Goal: Task Accomplishment & Management: Complete application form

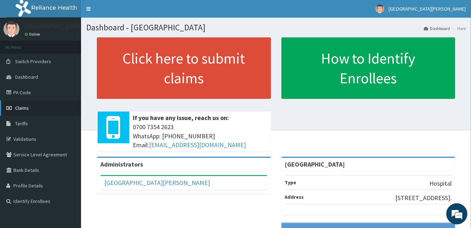
click at [34, 112] on link "Claims" at bounding box center [40, 107] width 81 height 15
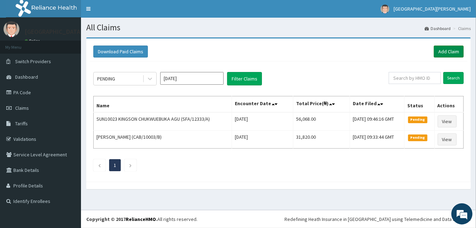
click at [443, 52] on link "Add Claim" at bounding box center [449, 51] width 30 height 12
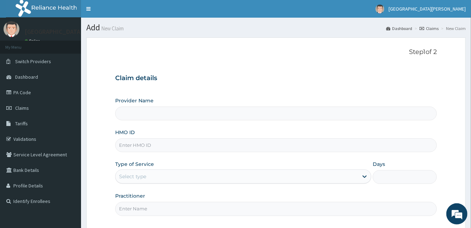
type input "St Anne's Memorial Hospital"
click at [152, 141] on input "HMO ID" at bounding box center [276, 145] width 322 height 14
type input "s"
type input "SFA/14626/A"
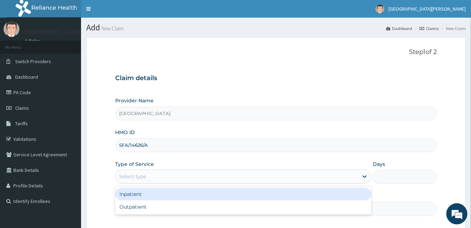
click at [128, 178] on div "Select type" at bounding box center [132, 176] width 27 height 7
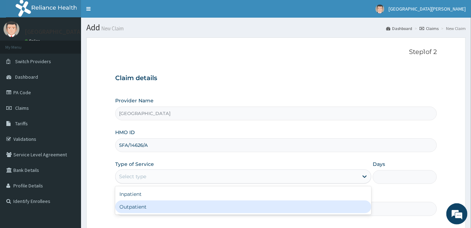
click at [138, 208] on div "Outpatient" at bounding box center [243, 206] width 256 height 13
type input "1"
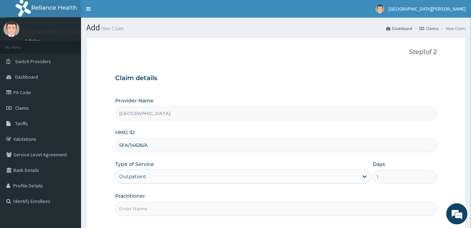
click at [138, 208] on input "Practitioner" at bounding box center [276, 208] width 322 height 14
type input "DR STANLEY"
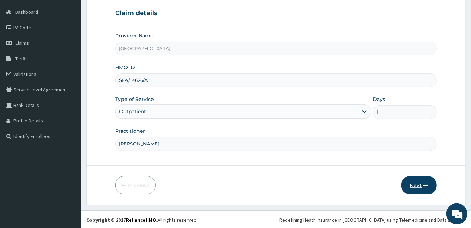
click at [412, 182] on button "Next" at bounding box center [419, 185] width 36 height 18
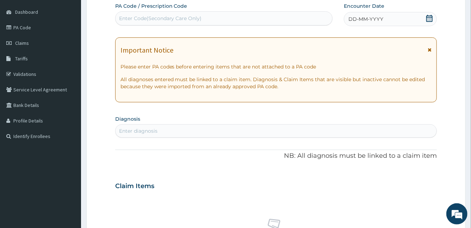
click at [430, 48] on icon at bounding box center [430, 49] width 4 height 5
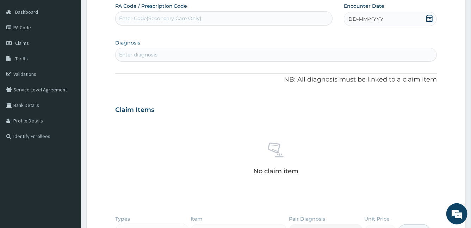
click at [358, 24] on div "DD-MM-YYYY" at bounding box center [390, 19] width 93 height 14
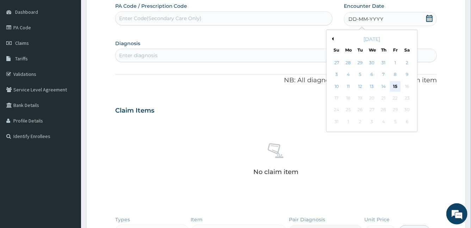
click at [394, 85] on div "15" at bounding box center [395, 86] width 11 height 11
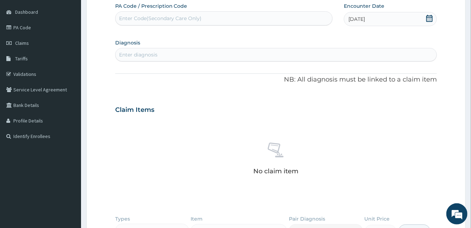
click at [151, 52] on div "Enter diagnosis" at bounding box center [138, 54] width 38 height 7
type input "MALARIA"
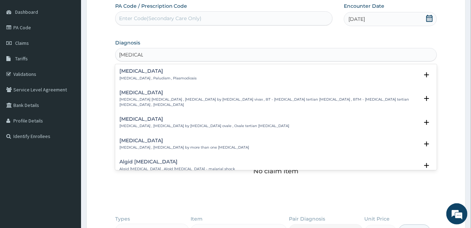
click at [122, 71] on h4 "Malaria" at bounding box center [157, 70] width 77 height 5
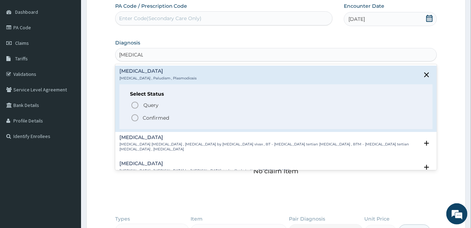
click at [132, 114] on icon "status option filled" at bounding box center [135, 117] width 8 height 8
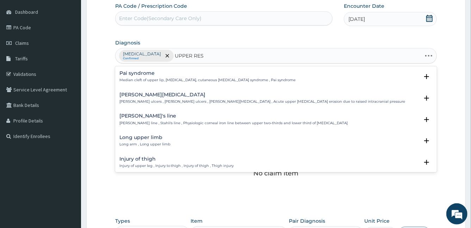
type input "UPPER RESP"
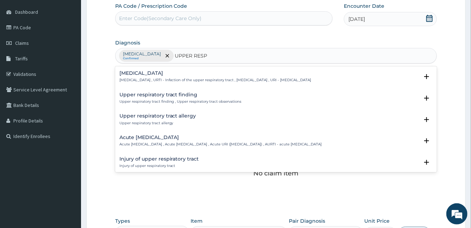
click at [142, 71] on h4 "Upper respiratory infection" at bounding box center [215, 72] width 192 height 5
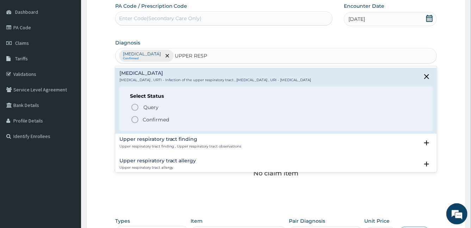
click at [136, 118] on icon "status option filled" at bounding box center [135, 119] width 8 height 8
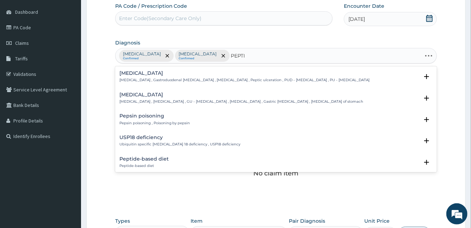
type input "PEPTIC"
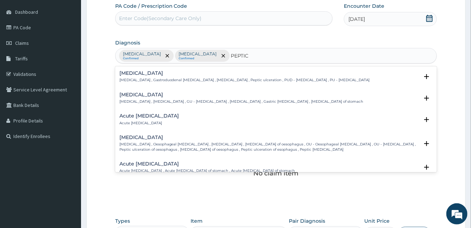
click at [134, 76] on div "Peptic ulcer Peptic ulcer , Gastroduodenal ulcer , Peptic ulcer disease , Pepti…" at bounding box center [244, 76] width 250 height 12
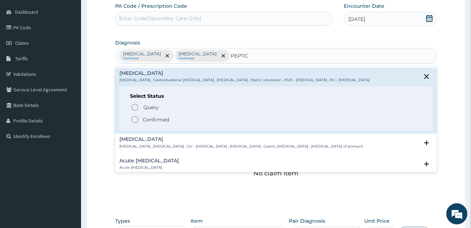
click at [135, 118] on icon "status option filled" at bounding box center [135, 119] width 8 height 8
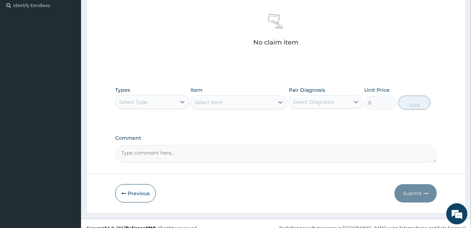
scroll to position [203, 0]
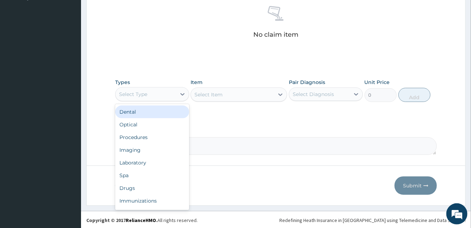
click at [154, 92] on div "Select Type" at bounding box center [146, 93] width 61 height 11
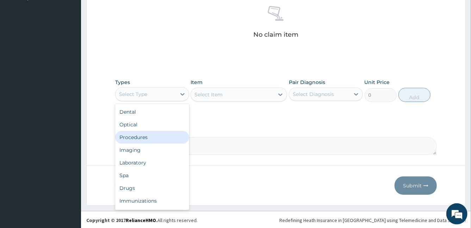
click at [151, 139] on div "Procedures" at bounding box center [152, 137] width 74 height 13
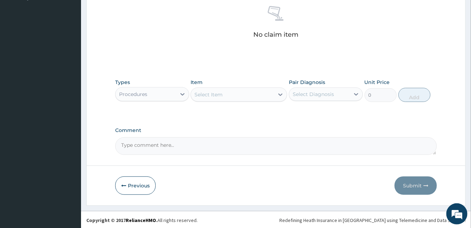
click at [244, 94] on div "Select Item" at bounding box center [232, 94] width 83 height 11
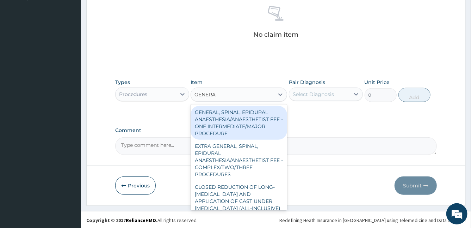
type input "GENERAL"
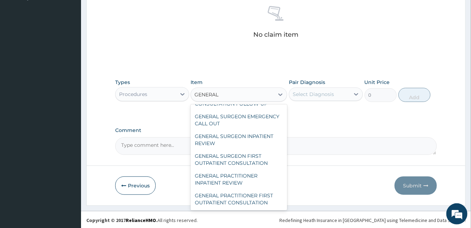
scroll to position [197, 0]
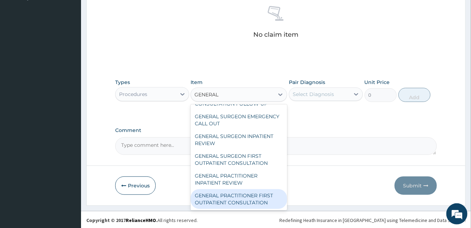
click at [237, 199] on div "GENERAL PRACTITIONER FIRST OUTPATIENT CONSULTATION" at bounding box center [239, 199] width 96 height 20
type input "3750"
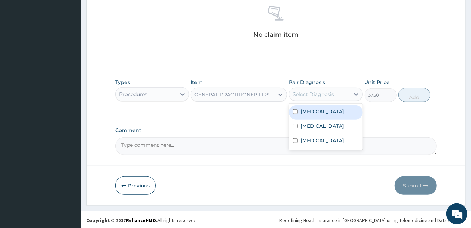
click at [320, 92] on div "Select Diagnosis" at bounding box center [313, 94] width 41 height 7
click at [306, 110] on label "Malaria" at bounding box center [322, 111] width 44 height 7
checkbox input "true"
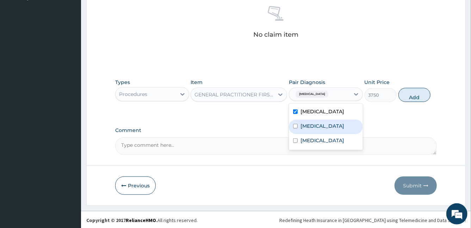
click at [304, 126] on label "Upper respiratory infection" at bounding box center [322, 125] width 44 height 7
checkbox input "true"
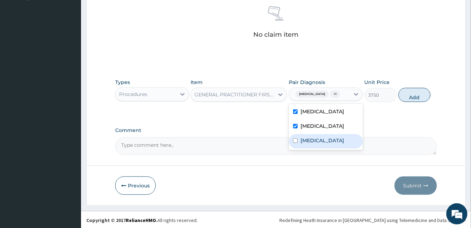
click at [305, 144] on label "Peptic ulcer" at bounding box center [322, 140] width 44 height 7
checkbox input "true"
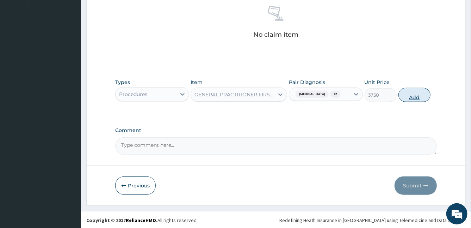
click at [420, 96] on button "Add" at bounding box center [414, 95] width 32 height 14
type input "0"
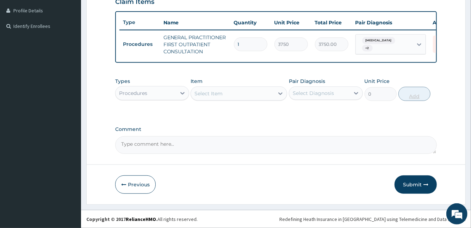
scroll to position [178, 0]
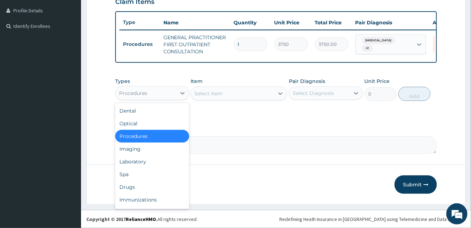
click at [137, 90] on div "Procedures" at bounding box center [133, 92] width 28 height 7
click at [165, 157] on div "Laboratory" at bounding box center [152, 161] width 74 height 13
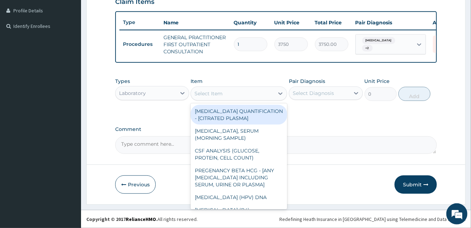
click at [256, 95] on div "Select Item" at bounding box center [232, 93] width 83 height 11
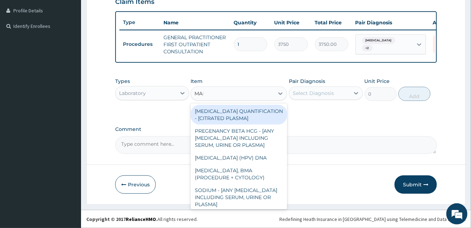
type input "MALA"
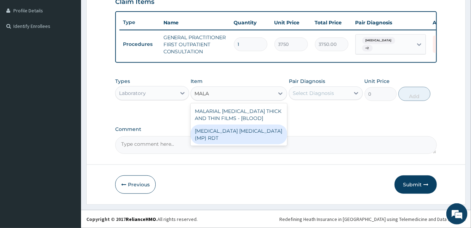
click at [269, 131] on div "MALARIA PARASITE (MP) RDT" at bounding box center [239, 134] width 96 height 20
type input "2000"
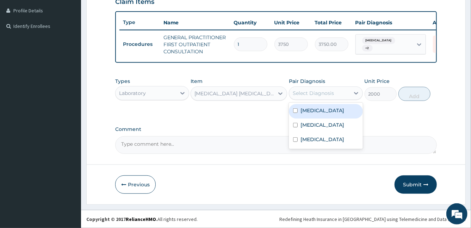
click at [317, 95] on div "Select Diagnosis" at bounding box center [313, 92] width 41 height 7
click at [306, 111] on label "Malaria" at bounding box center [322, 110] width 44 height 7
checkbox input "true"
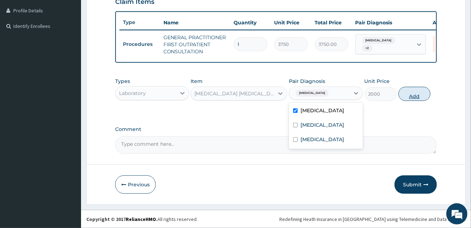
click at [414, 94] on button "Add" at bounding box center [414, 94] width 32 height 14
type input "0"
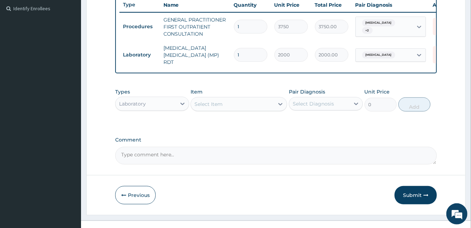
scroll to position [203, 0]
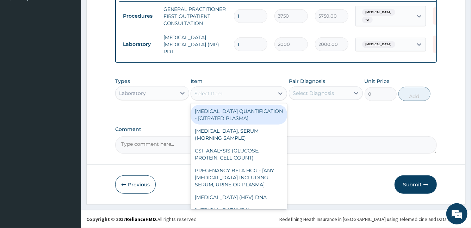
click at [244, 94] on div "Select Item" at bounding box center [232, 93] width 83 height 11
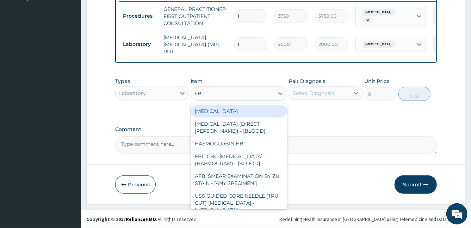
type input "FBC"
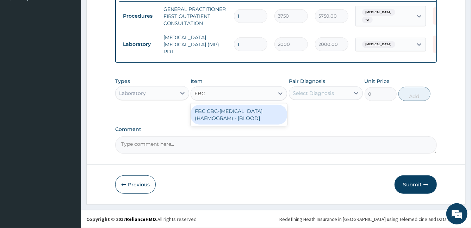
click at [266, 120] on div "FBC CBC-COMPLETE BLOOD COUNT (HAEMOGRAM) - [BLOOD]" at bounding box center [239, 115] width 96 height 20
type input "5000"
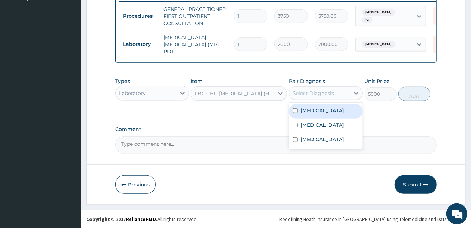
click at [309, 96] on div "Select Diagnosis" at bounding box center [313, 92] width 41 height 7
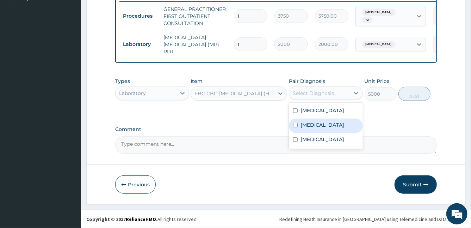
click at [301, 123] on label "Upper respiratory infection" at bounding box center [322, 124] width 44 height 7
checkbox input "true"
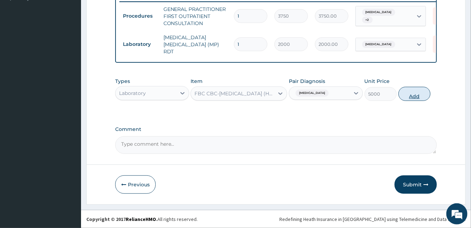
click at [412, 96] on button "Add" at bounding box center [414, 94] width 32 height 14
type input "0"
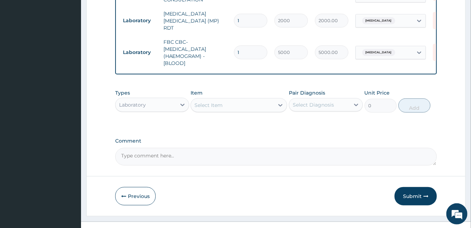
scroll to position [238, 0]
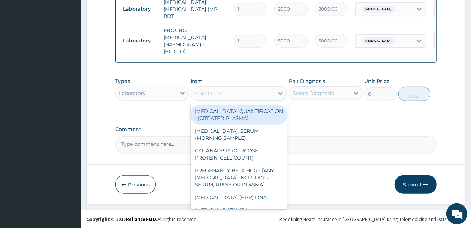
click at [219, 92] on div "Select Item" at bounding box center [208, 93] width 28 height 7
click at [172, 92] on div "Laboratory" at bounding box center [146, 92] width 61 height 11
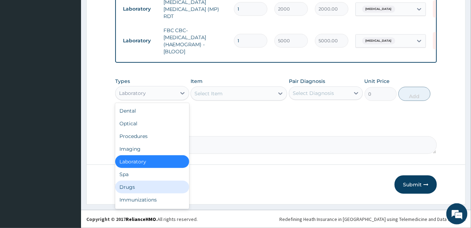
click at [135, 185] on div "Drugs" at bounding box center [152, 186] width 74 height 13
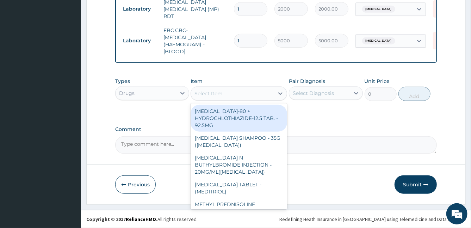
click at [222, 100] on div "Select Item" at bounding box center [239, 93] width 96 height 14
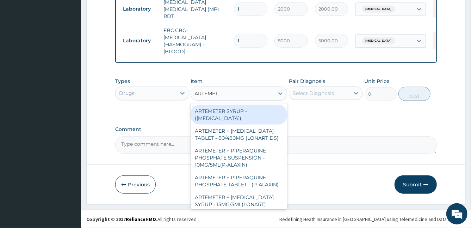
type input "ARTEMETE"
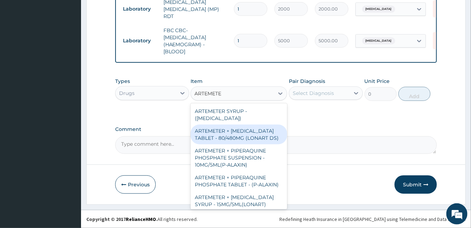
click at [271, 140] on div "ARTEMETER + LUMEFANTRINE TABLET - 80/480MG (LONART DS)" at bounding box center [239, 134] width 96 height 20
type input "588"
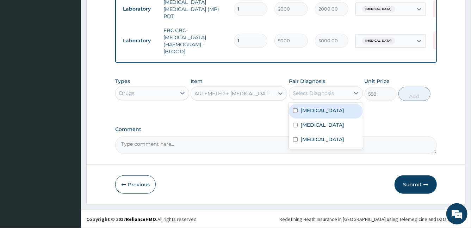
click at [337, 92] on div "Select Diagnosis" at bounding box center [319, 92] width 61 height 11
click at [305, 109] on label "Malaria" at bounding box center [322, 110] width 44 height 7
checkbox input "true"
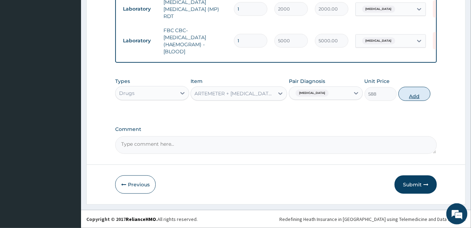
click at [411, 94] on button "Add" at bounding box center [414, 94] width 32 height 14
type input "0"
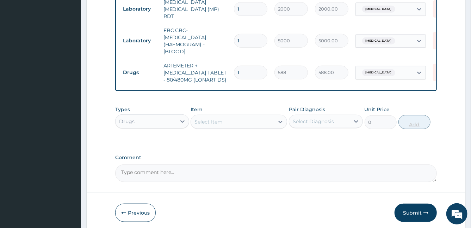
type input "0.00"
type input "6"
type input "3528.00"
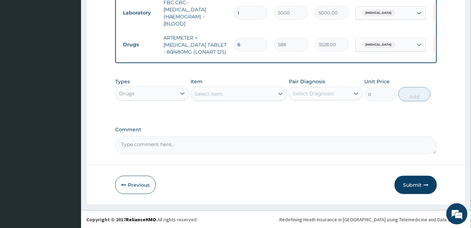
scroll to position [266, 0]
type input "6"
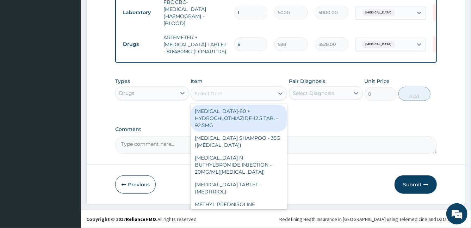
click at [242, 96] on div "Select Item" at bounding box center [232, 93] width 83 height 11
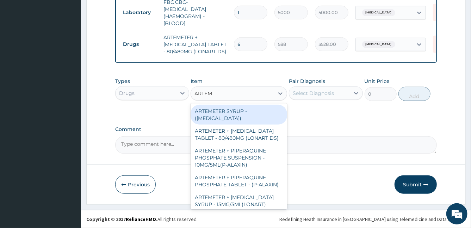
type input "ARTEME"
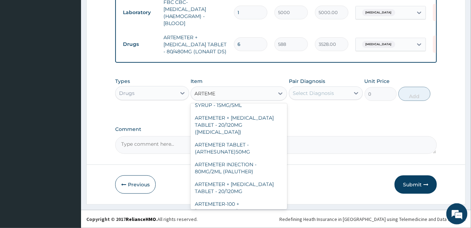
scroll to position [220, 0]
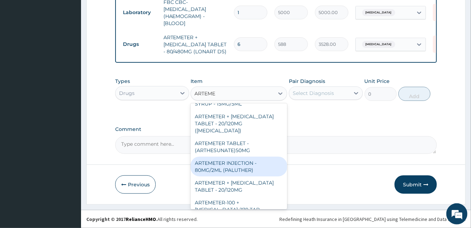
click at [256, 174] on div "ARTEMETER INJECTION - 80MG/2ML (PALUTHER)" at bounding box center [239, 166] width 96 height 20
type input "700"
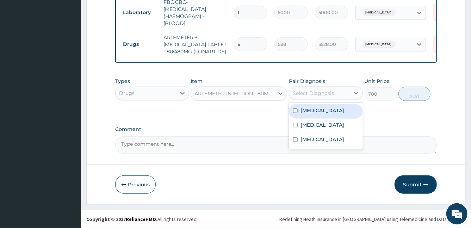
click at [316, 93] on div "Select Diagnosis" at bounding box center [313, 92] width 41 height 7
click at [307, 112] on label "Malaria" at bounding box center [322, 110] width 44 height 7
checkbox input "true"
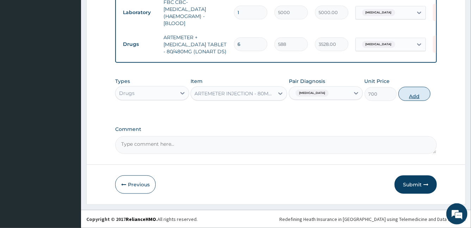
click at [415, 95] on button "Add" at bounding box center [414, 94] width 32 height 14
type input "0"
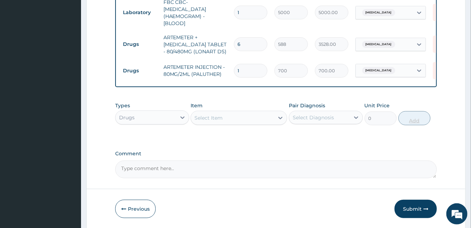
type input "0.00"
type input "3"
type input "2100.00"
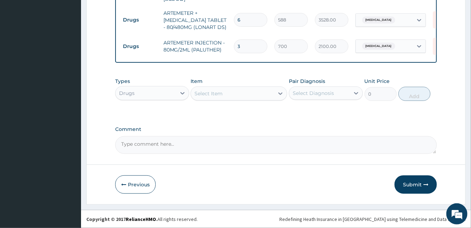
type input "3"
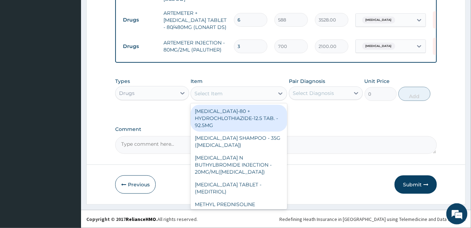
click at [224, 95] on div "Select Item" at bounding box center [232, 93] width 83 height 11
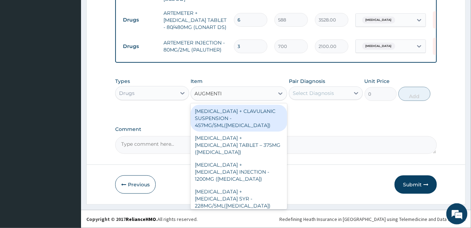
type input "AUGMENTIN"
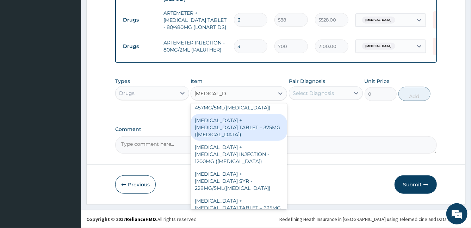
scroll to position [31, 0]
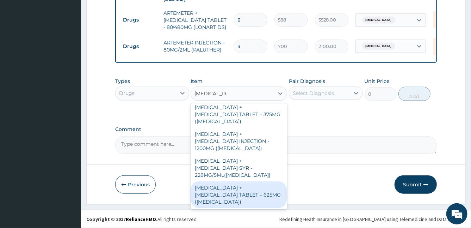
click at [250, 185] on div "AMOXICILLIN + CLAVULANIC ACID TABLET – 625MG (AUGMENTIN)" at bounding box center [239, 194] width 96 height 27
type input "672"
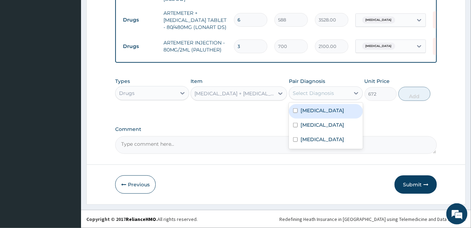
click at [315, 98] on div "Select Diagnosis" at bounding box center [319, 92] width 61 height 11
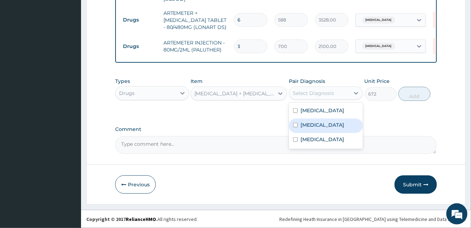
click at [306, 128] on label "Upper respiratory infection" at bounding box center [322, 124] width 44 height 7
checkbox input "true"
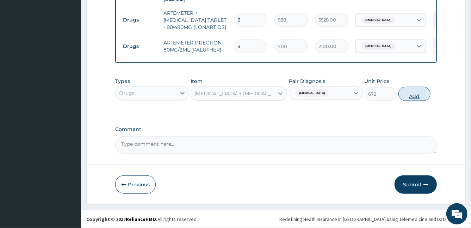
click at [415, 95] on button "Add" at bounding box center [414, 94] width 32 height 14
type input "0"
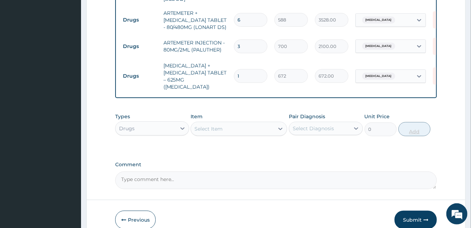
type input "10"
type input "6720.00"
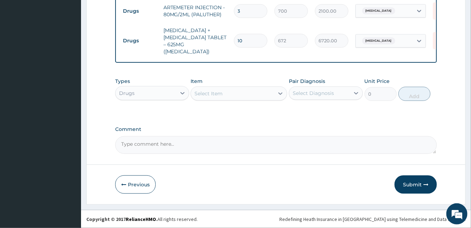
type input "10"
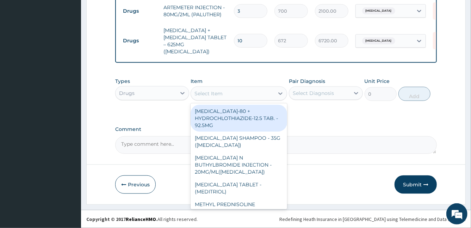
click at [214, 97] on div "Select Item" at bounding box center [208, 93] width 28 height 7
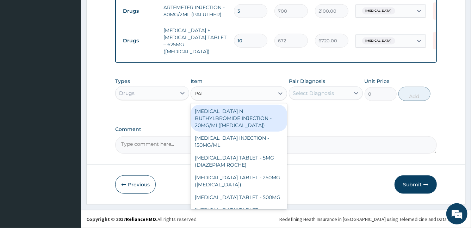
type input "PARA"
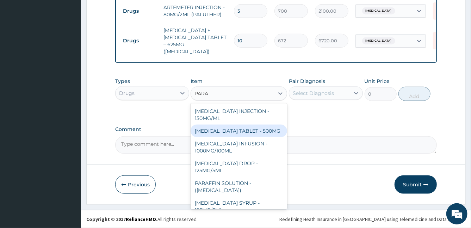
click at [236, 130] on div "PARACETAMOL TABLET - 500MG" at bounding box center [239, 130] width 96 height 13
type input "33.599999999999994"
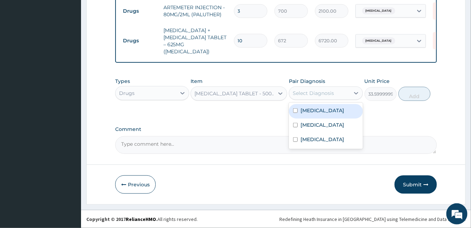
click at [305, 92] on div "Select Diagnosis" at bounding box center [313, 92] width 41 height 7
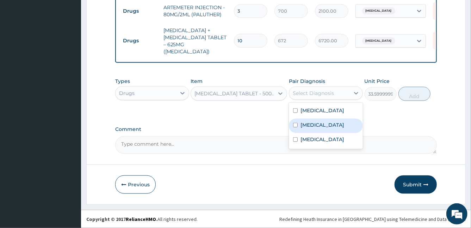
click at [307, 125] on label "Upper respiratory infection" at bounding box center [322, 124] width 44 height 7
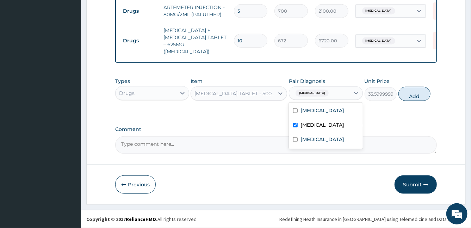
click at [297, 127] on input "checkbox" at bounding box center [295, 125] width 5 height 5
checkbox input "false"
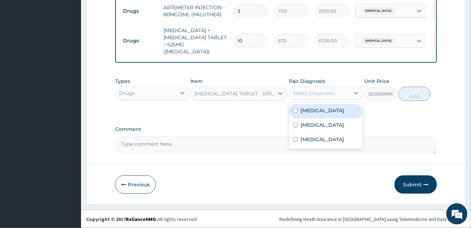
click at [297, 110] on input "checkbox" at bounding box center [295, 110] width 5 height 5
checkbox input "true"
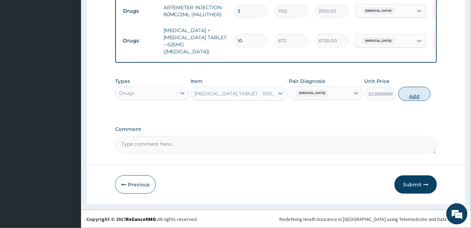
click at [416, 96] on button "Add" at bounding box center [414, 94] width 32 height 14
type input "0"
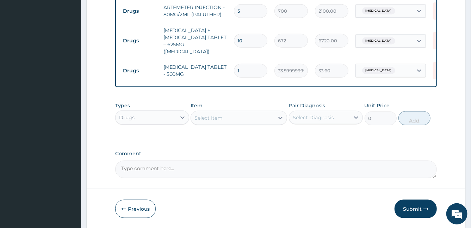
type input "15"
type input "504.00"
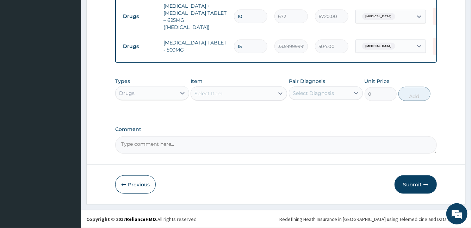
type input "15"
click at [200, 93] on div "Select Item" at bounding box center [208, 93] width 28 height 7
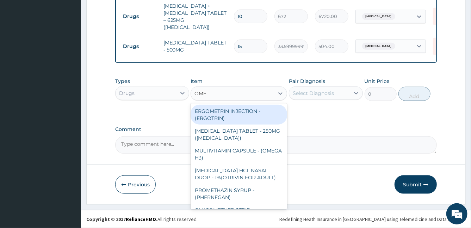
type input "OMEP"
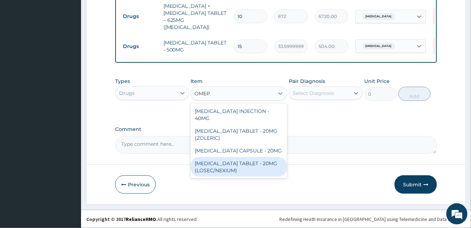
click at [257, 157] on div "ESOMEPRAZOLE TABLET - 20MG (LOSEC/NEXIUM)" at bounding box center [239, 167] width 96 height 20
type input "420"
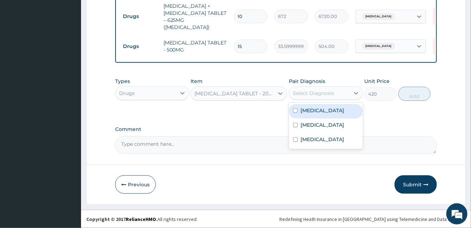
drag, startPoint x: 257, startPoint y: 156, endPoint x: 316, endPoint y: 93, distance: 86.5
click at [316, 93] on div "Select Diagnosis" at bounding box center [313, 92] width 41 height 7
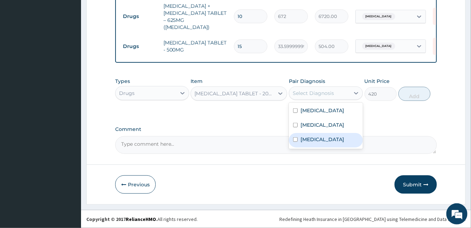
click at [303, 143] on label "Peptic ulcer" at bounding box center [322, 139] width 44 height 7
checkbox input "true"
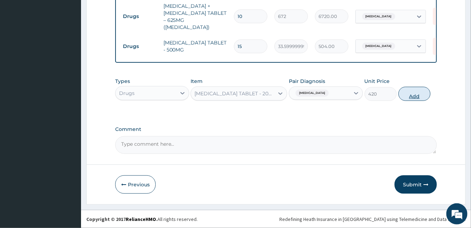
click at [413, 92] on button "Add" at bounding box center [414, 94] width 32 height 14
type input "0"
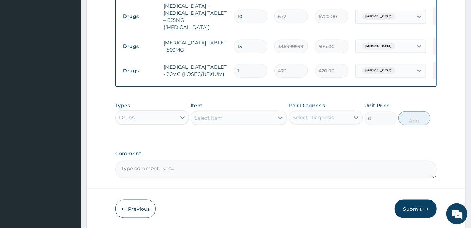
type input "14"
type input "5880.00"
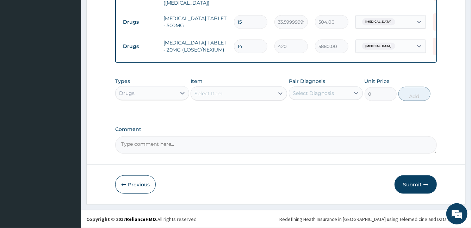
type input "14"
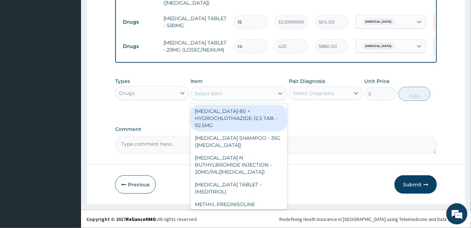
click at [211, 88] on div "Select Item" at bounding box center [232, 93] width 83 height 11
type input "M"
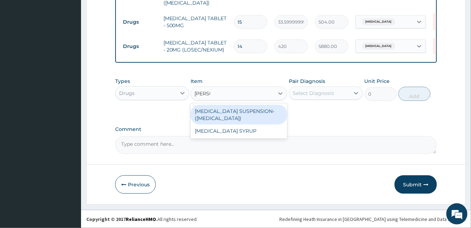
type input "GAVISC"
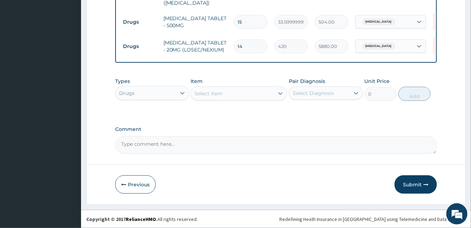
drag, startPoint x: 211, startPoint y: 88, endPoint x: 209, endPoint y: 99, distance: 11.5
click at [209, 99] on div "Select Item" at bounding box center [239, 93] width 96 height 14
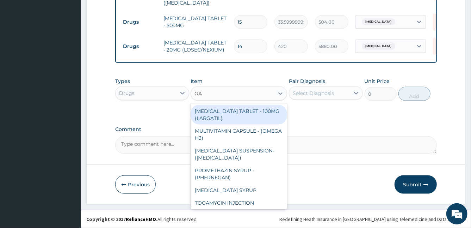
type input "GAV"
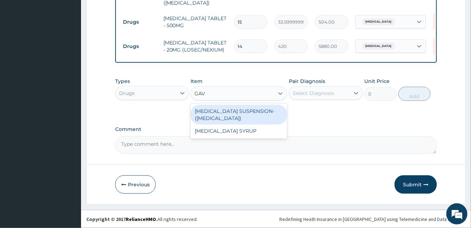
click at [220, 118] on div "ANTACID SUSPENSION- (GAVISCON)" at bounding box center [239, 115] width 96 height 20
type input "7839.999999999999"
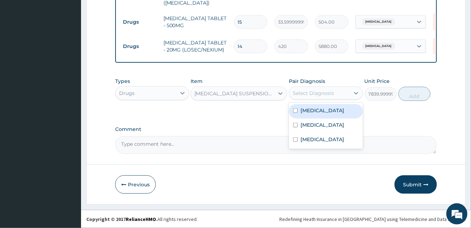
click at [323, 93] on div "Select Diagnosis" at bounding box center [313, 92] width 41 height 7
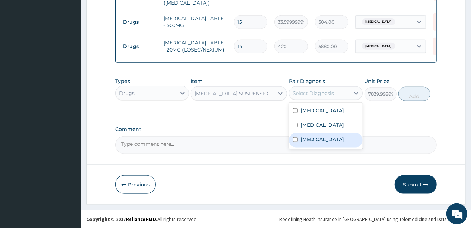
click at [309, 141] on div "Peptic ulcer" at bounding box center [326, 140] width 74 height 14
checkbox input "true"
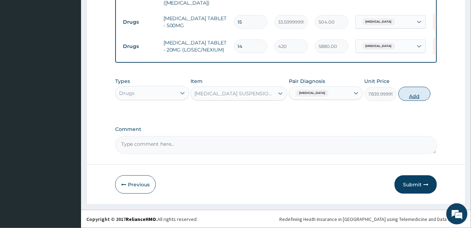
click at [419, 93] on button "Add" at bounding box center [414, 94] width 32 height 14
type input "0"
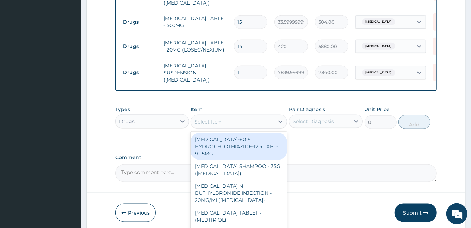
click at [234, 117] on div "Select Item" at bounding box center [232, 121] width 83 height 11
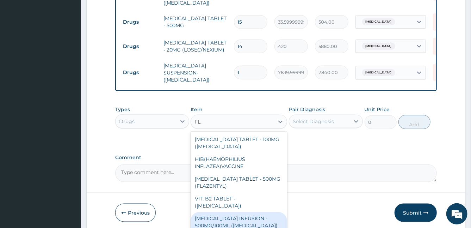
type input "F"
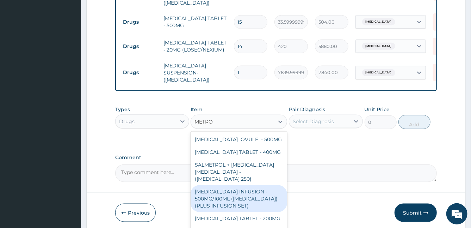
type input "METRON"
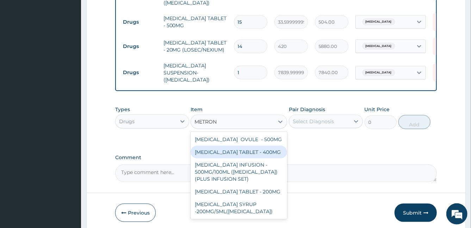
click at [257, 154] on div "METRONIDAZOLE TABLET - 400MG" at bounding box center [239, 151] width 96 height 13
type input "84"
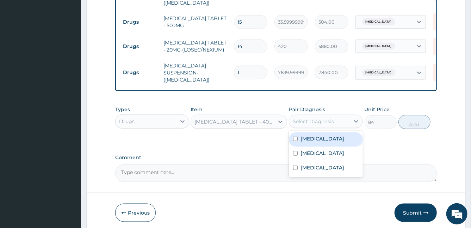
click at [325, 118] on div "Select Diagnosis" at bounding box center [313, 121] width 41 height 7
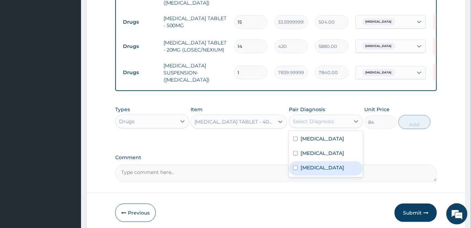
click at [309, 171] on label "Peptic ulcer" at bounding box center [322, 167] width 44 height 7
checkbox input "true"
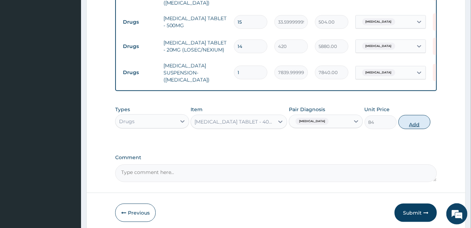
click at [422, 121] on button "Add" at bounding box center [414, 122] width 32 height 14
type input "0"
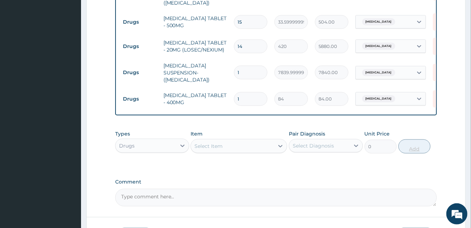
type input "15"
type input "1260.00"
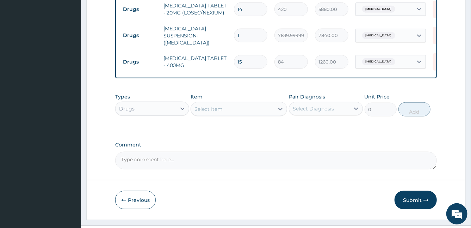
scroll to position [423, 0]
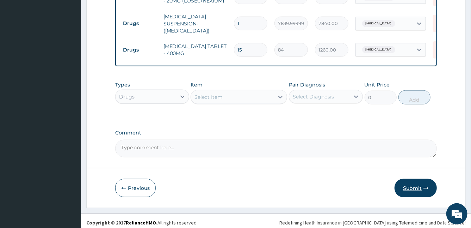
type input "15"
click at [420, 186] on button "Submit" at bounding box center [415, 188] width 42 height 18
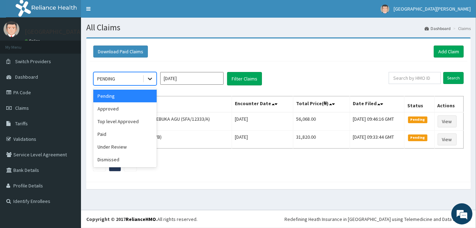
click at [156, 80] on div at bounding box center [150, 78] width 13 height 13
click at [133, 108] on div "Approved" at bounding box center [124, 108] width 63 height 13
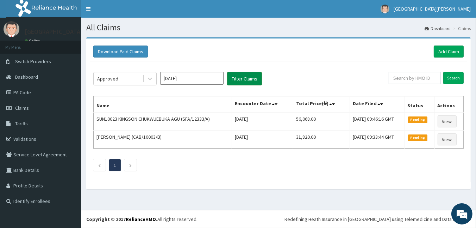
click at [245, 77] on button "Filter Claims" at bounding box center [244, 78] width 35 height 13
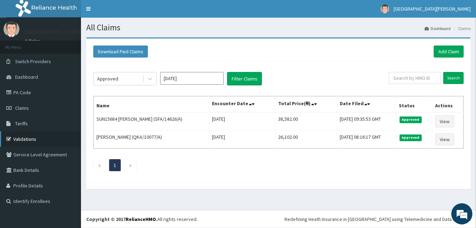
click at [37, 137] on link "Validations" at bounding box center [40, 138] width 81 height 15
click at [33, 141] on link "Validations" at bounding box center [40, 138] width 81 height 15
